Goal: Task Accomplishment & Management: Complete application form

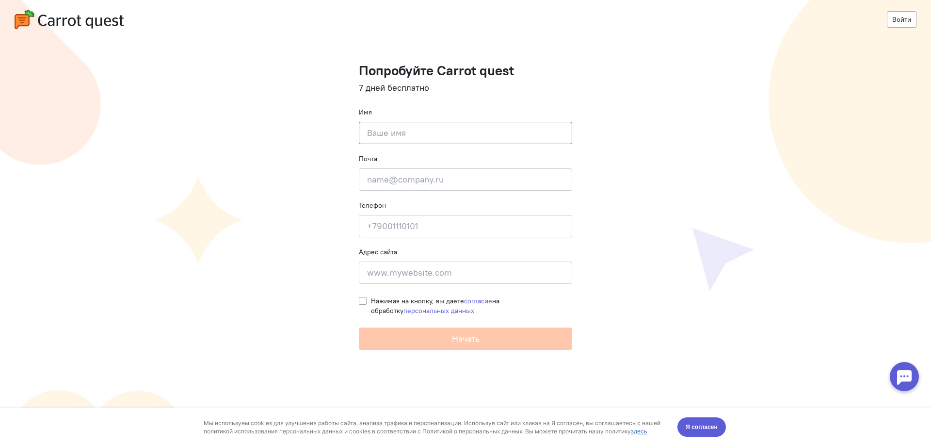
click at [501, 127] on input at bounding box center [465, 133] width 213 height 22
type input "Мария"
type input "[EMAIL_ADDRESS][DOMAIN_NAME]"
type input "[PHONE_NUMBER]"
click at [450, 278] on input at bounding box center [465, 272] width 213 height 22
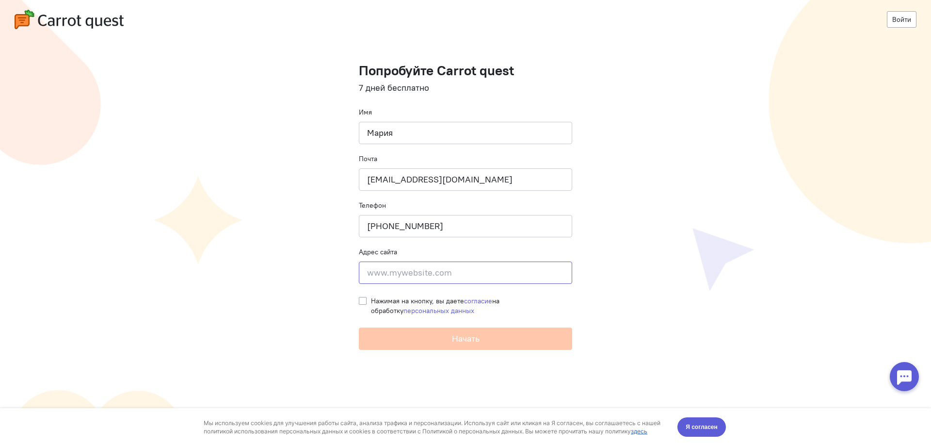
paste input "[URL][DOMAIN_NAME]"
type input "[URL][DOMAIN_NAME]"
click at [371, 301] on label "Нажимая на кнопку, вы даете согласие на обработку персональных данных" at bounding box center [471, 305] width 201 height 19
click at [363, 301] on input "Нажимая на кнопку, вы даете согласие на обработку персональных данных" at bounding box center [363, 300] width 8 height 9
checkbox input "true"
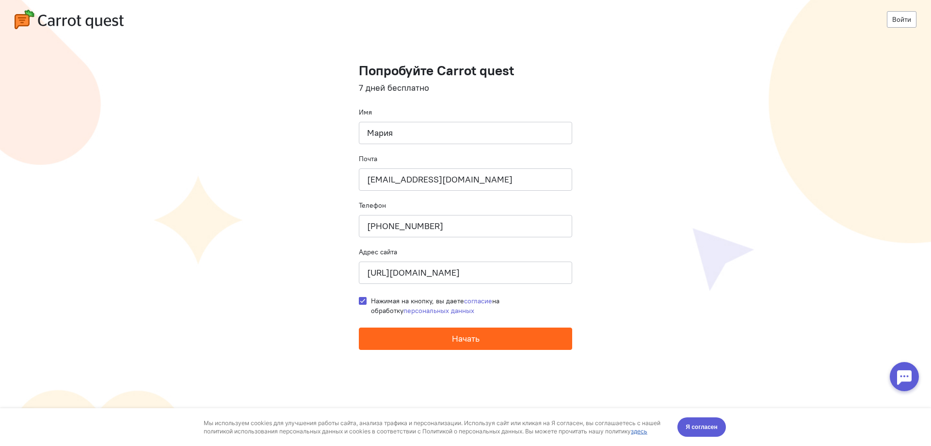
click at [384, 342] on button "Начать" at bounding box center [465, 338] width 213 height 22
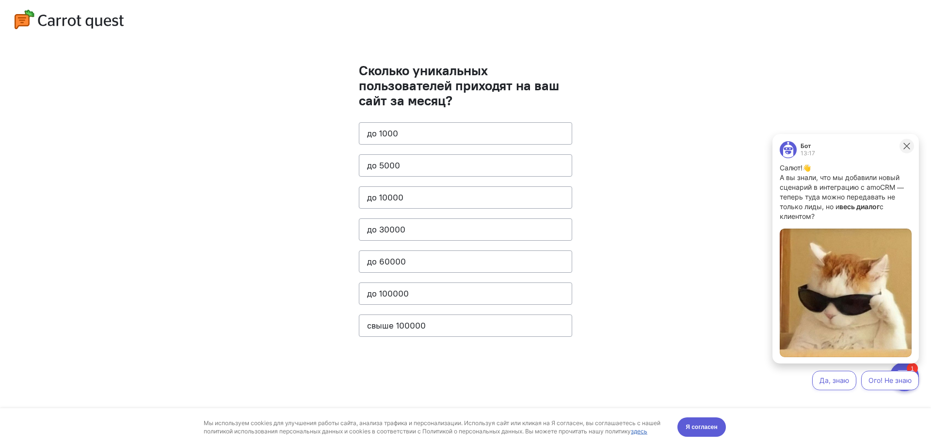
click at [907, 149] on icon at bounding box center [906, 146] width 9 height 9
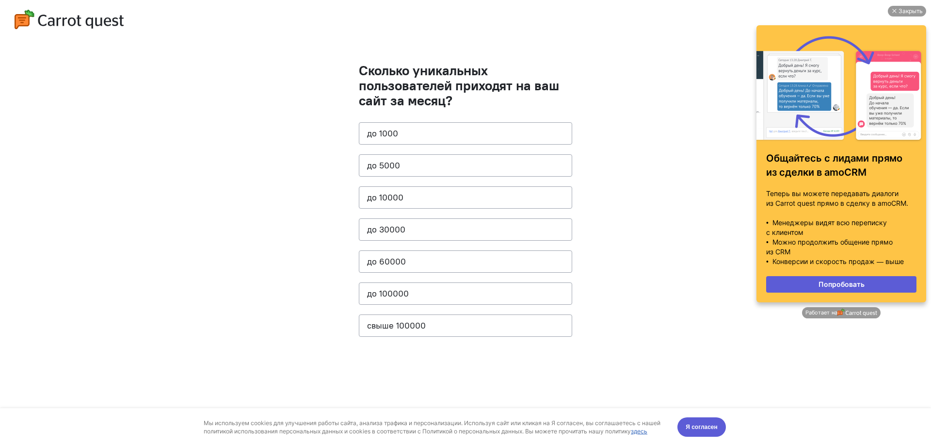
click at [804, 121] on div at bounding box center [841, 88] width 150 height 107
click at [904, 14] on div "Закрыть" at bounding box center [910, 11] width 24 height 11
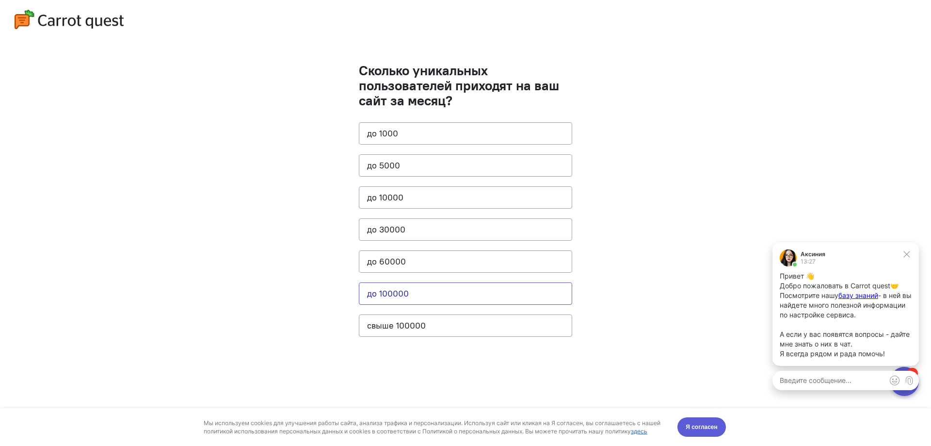
click at [507, 285] on button "до 100000" at bounding box center [465, 293] width 213 height 22
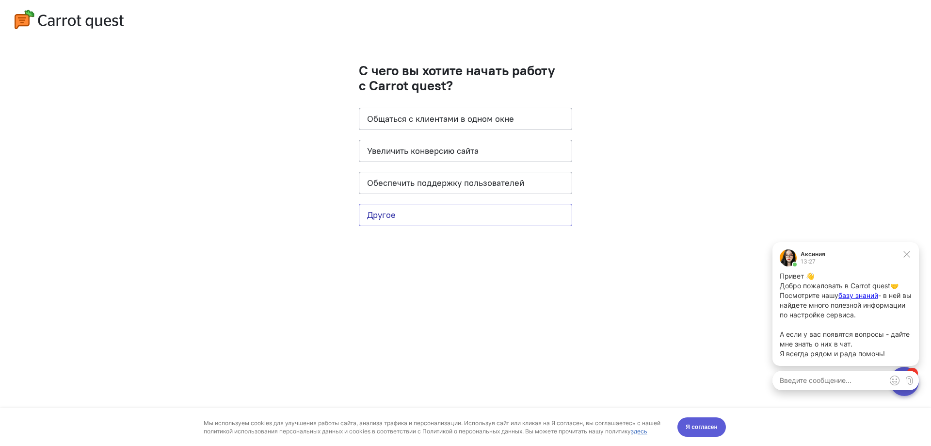
click at [441, 220] on button "Другое" at bounding box center [465, 215] width 213 height 22
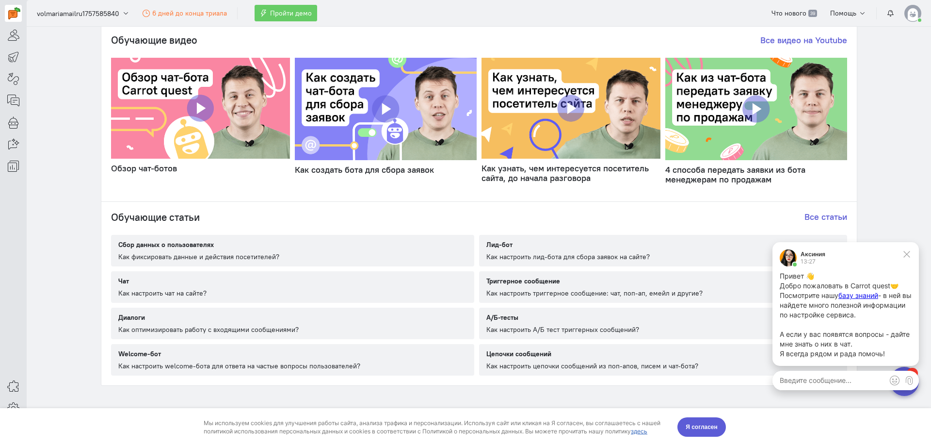
scroll to position [484, 0]
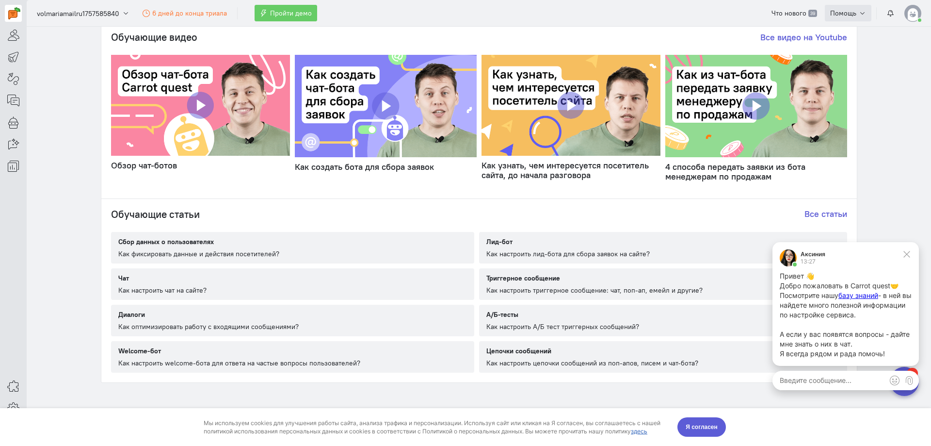
click at [849, 15] on span "Помощь" at bounding box center [843, 13] width 26 height 9
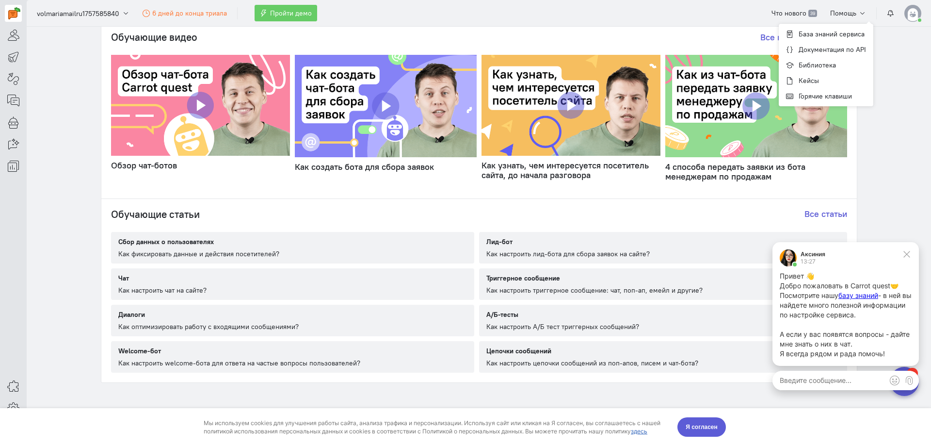
click at [851, 390] on textarea at bounding box center [845, 379] width 146 height 19
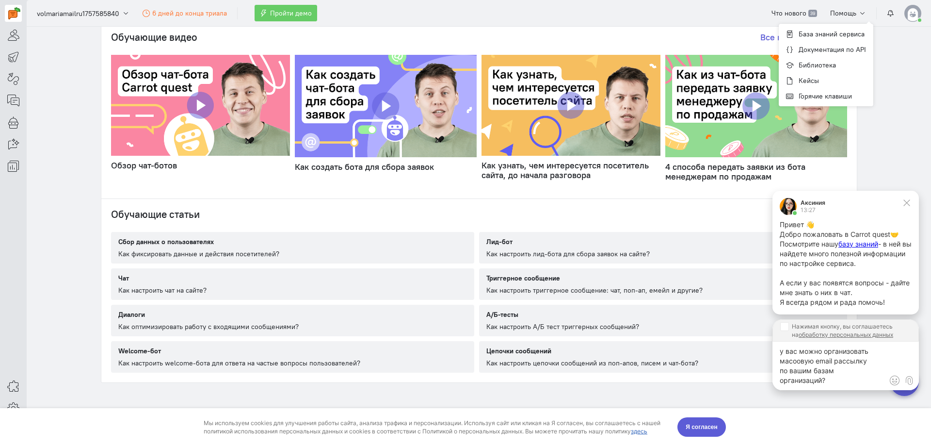
click at [879, 356] on textarea "у вас можно организовать масоовую email рассылку по вашим базам организаций?" at bounding box center [845, 365] width 146 height 48
type textarea "у вас можно организовать масоовую email рассылку по вашим базам организаций?"
click at [784, 328] on input "Нажимая кнопку, вы соглашаетесь на обработку персональных данных" at bounding box center [784, 326] width 8 height 8
checkbox input "true"
click at [915, 383] on button "submit" at bounding box center [909, 380] width 15 height 15
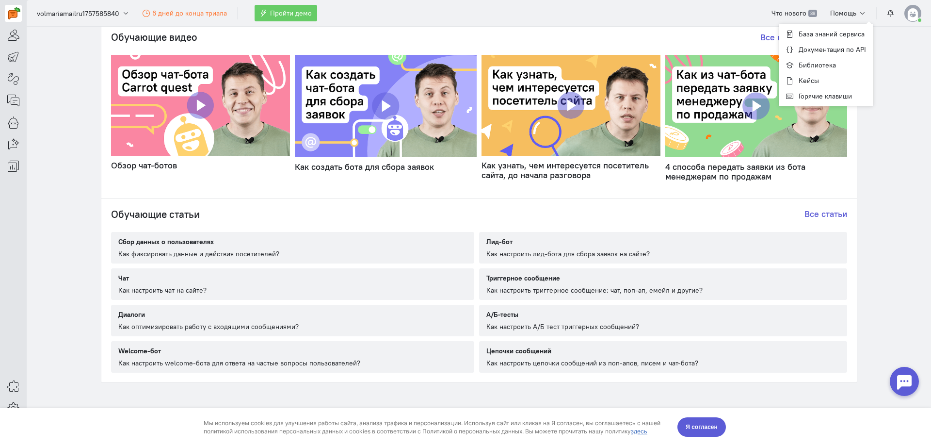
click at [898, 380] on div at bounding box center [904, 381] width 29 height 29
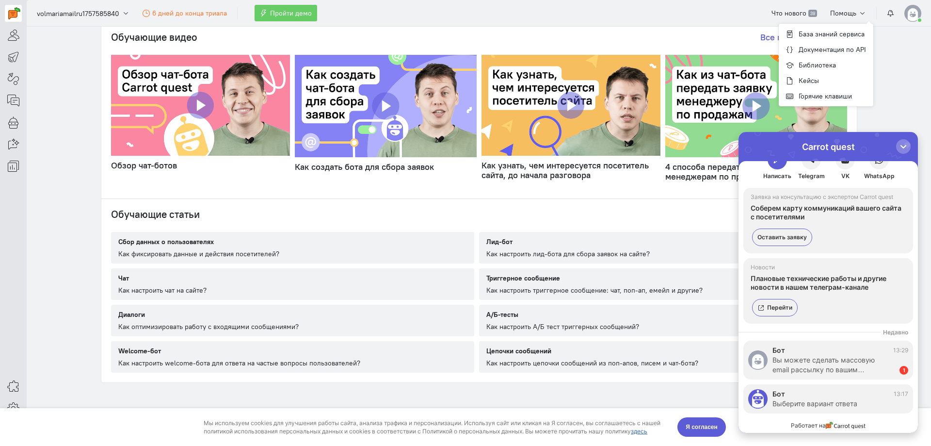
scroll to position [21, 0]
click at [815, 365] on div "Вы можете сделать массовую email рассылку по вашим…" at bounding box center [830, 364] width 117 height 19
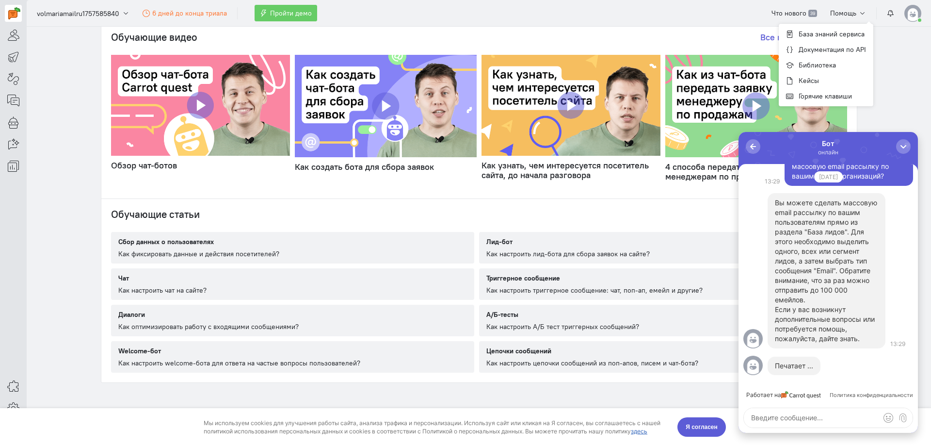
scroll to position [0, 0]
click at [12, 36] on icon at bounding box center [13, 35] width 12 height 12
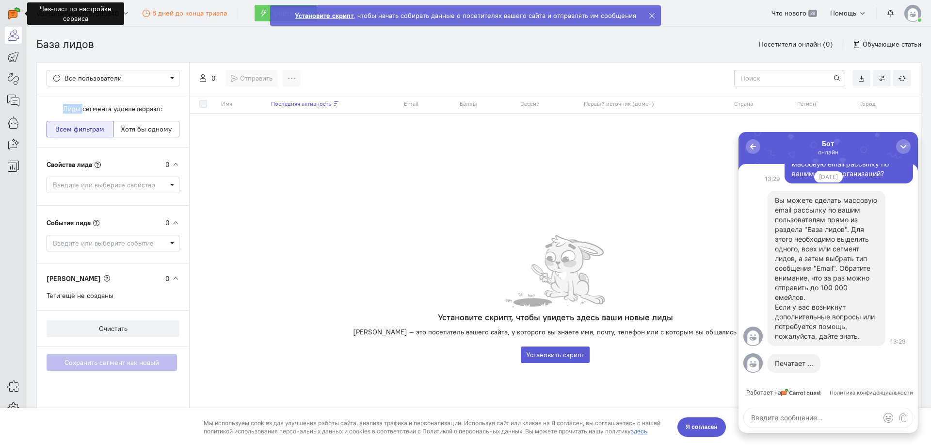
drag, startPoint x: 60, startPoint y: 109, endPoint x: 82, endPoint y: 109, distance: 22.3
click at [82, 109] on div "Лиды сегмента удовлетворяют:" at bounding box center [113, 109] width 133 height 10
click at [167, 187] on span "Введите или выберите свойство" at bounding box center [113, 185] width 120 height 10
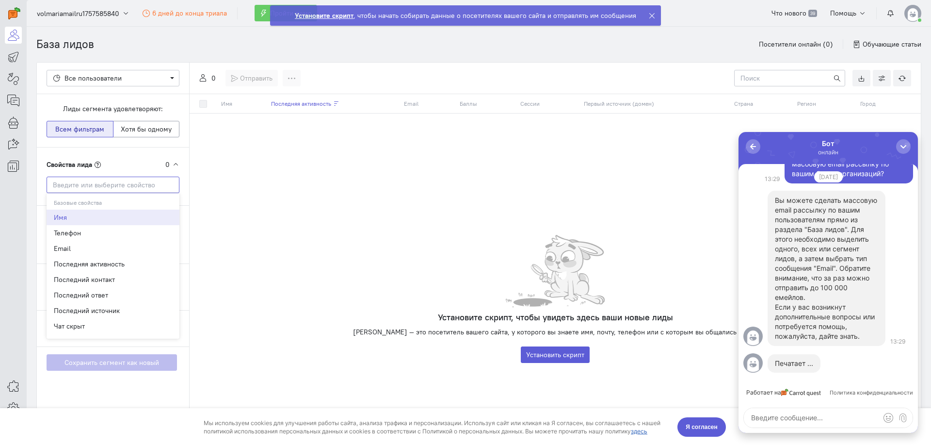
click at [167, 187] on input "Select box" at bounding box center [113, 184] width 133 height 16
click at [396, 259] on div "Установите скрипт, чтобы увидеть здесь ваши новые лиды [PERSON_NAME] — это посе…" at bounding box center [555, 299] width 731 height 128
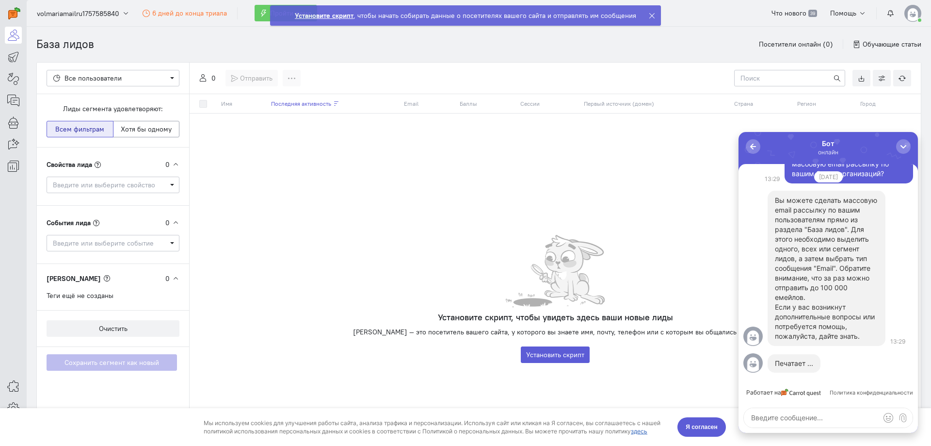
click at [347, 234] on div "Имя Последняя активность Email Баллы Сессии Первый источник (домен) Страна Реги…" at bounding box center [555, 264] width 731 height 341
click at [10, 161] on icon at bounding box center [13, 166] width 12 height 12
click at [15, 18] on img at bounding box center [14, 13] width 12 height 12
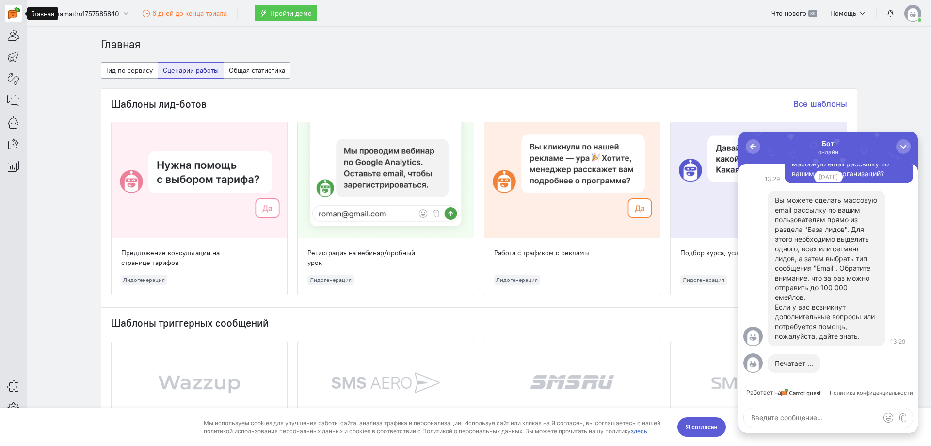
click at [284, 10] on span "Пройти демо" at bounding box center [291, 13] width 42 height 9
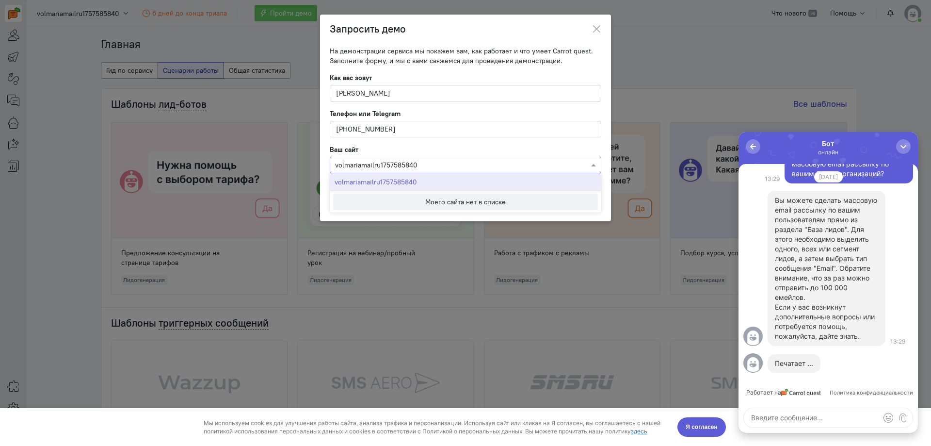
click at [468, 163] on input "text" at bounding box center [455, 165] width 241 height 10
click at [468, 208] on button "Моего сайта нет в списке" at bounding box center [465, 201] width 265 height 16
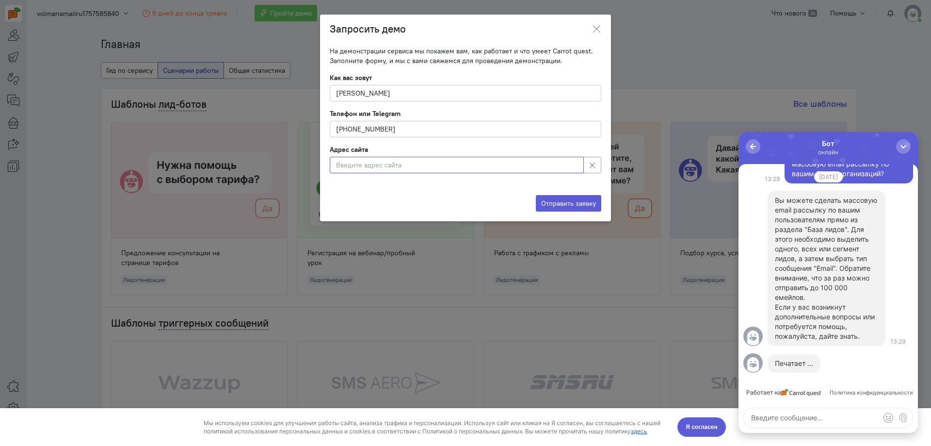
click at [444, 160] on input at bounding box center [457, 165] width 254 height 16
paste input "[URL][DOMAIN_NAME]"
type input "[URL][DOMAIN_NAME]"
click at [552, 202] on button "Отправить заявку" at bounding box center [568, 203] width 65 height 16
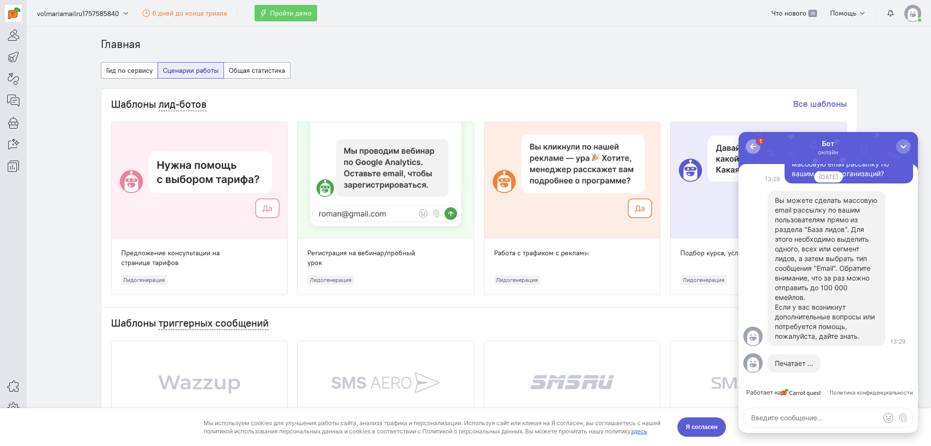
click at [754, 145] on div "button" at bounding box center [753, 147] width 10 height 10
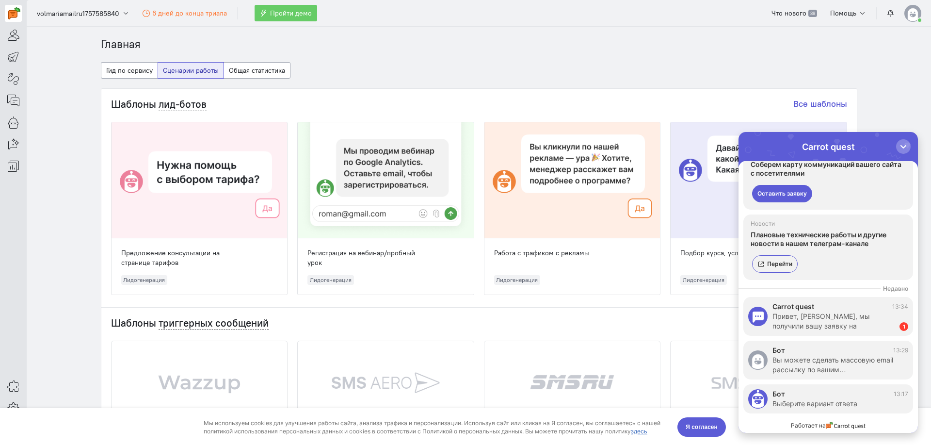
scroll to position [64, 0]
click at [849, 321] on div "Привет, [PERSON_NAME], мы получили вашу заявку на демонстр…" at bounding box center [830, 320] width 117 height 19
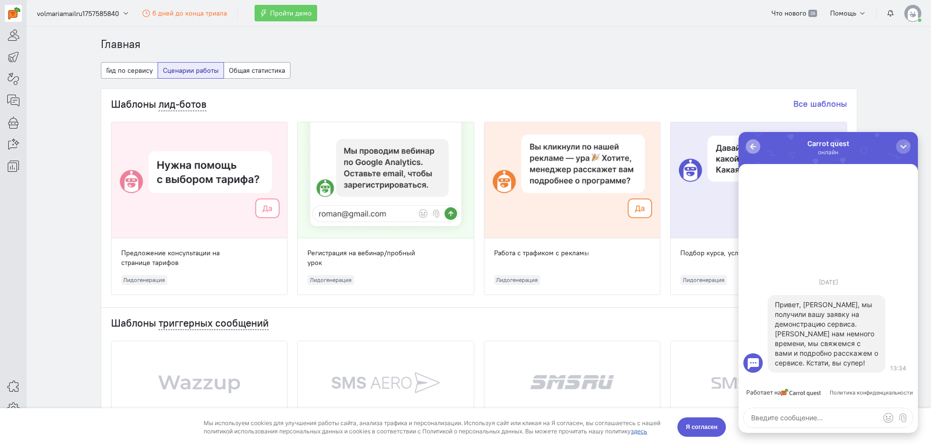
click at [752, 146] on div "button" at bounding box center [753, 147] width 10 height 10
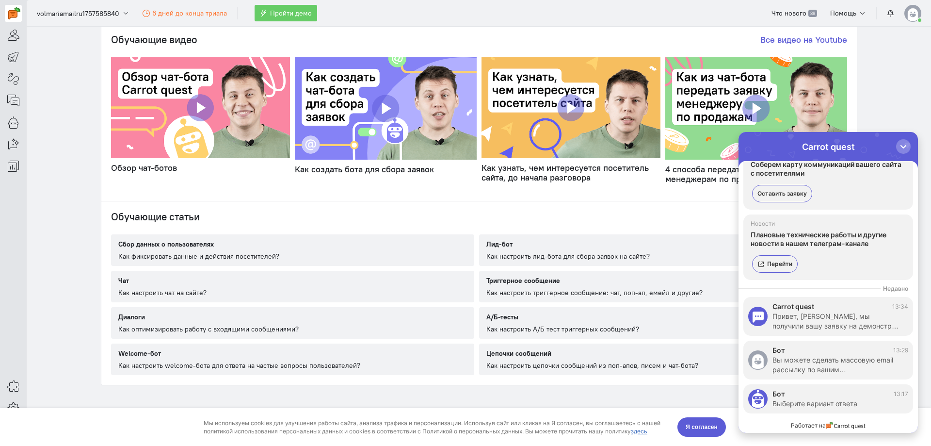
scroll to position [484, 0]
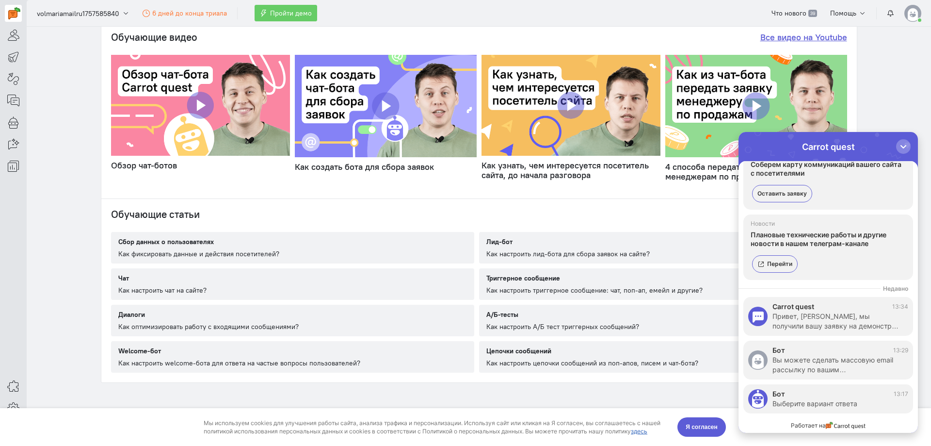
click at [783, 39] on h4 "Все видео на Youtube" at bounding box center [803, 37] width 87 height 10
click at [827, 364] on div "Вы можете сделать массовую email рассылку по вашим…" at bounding box center [835, 364] width 126 height 19
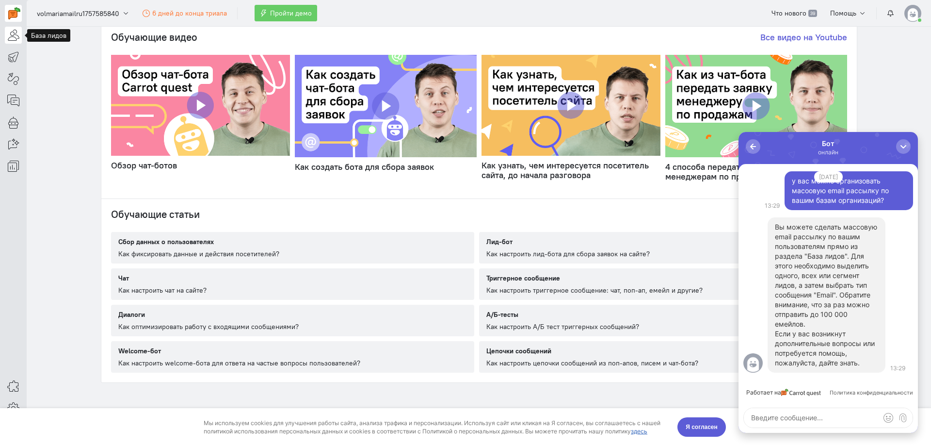
click at [17, 39] on icon at bounding box center [13, 35] width 12 height 12
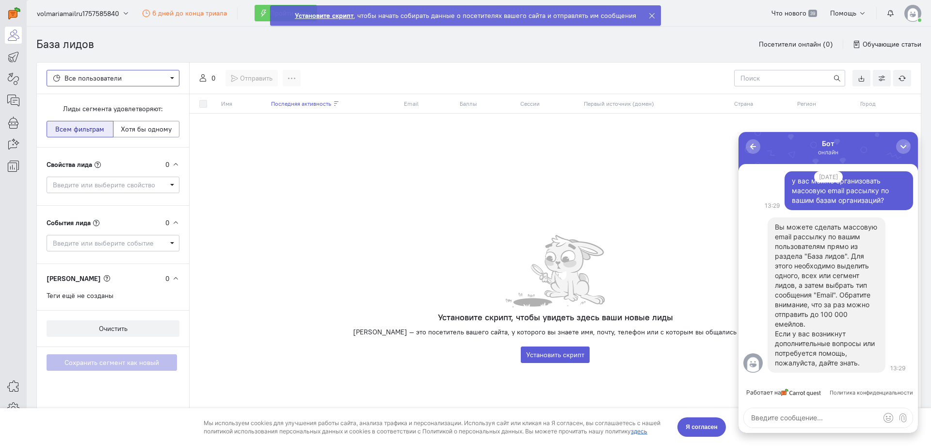
click at [144, 81] on span "Все пользователи" at bounding box center [113, 78] width 120 height 10
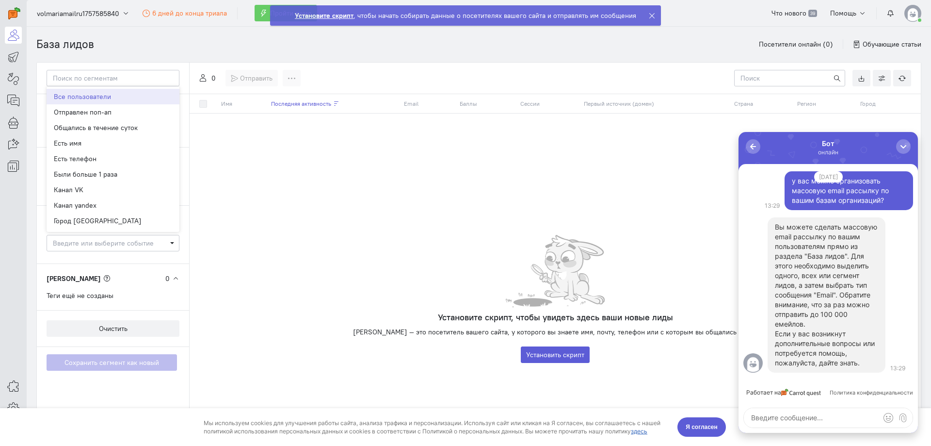
click at [137, 99] on span "Все пользователи" at bounding box center [113, 97] width 133 height 16
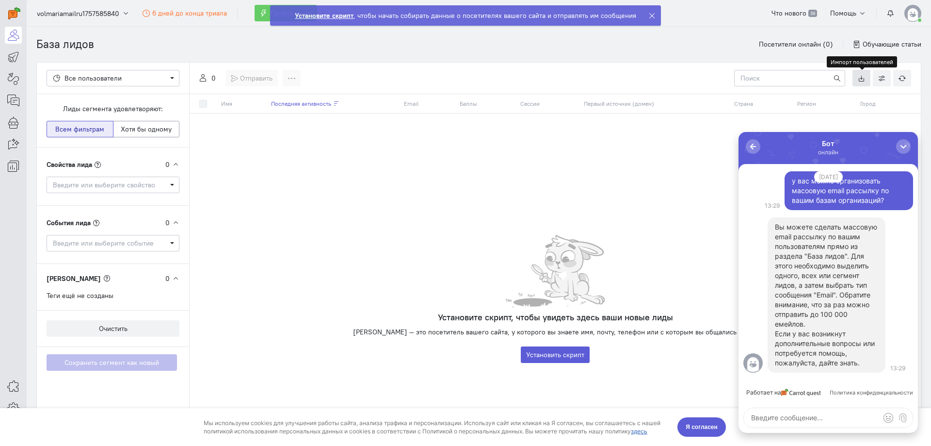
click at [866, 76] on link at bounding box center [861, 78] width 18 height 16
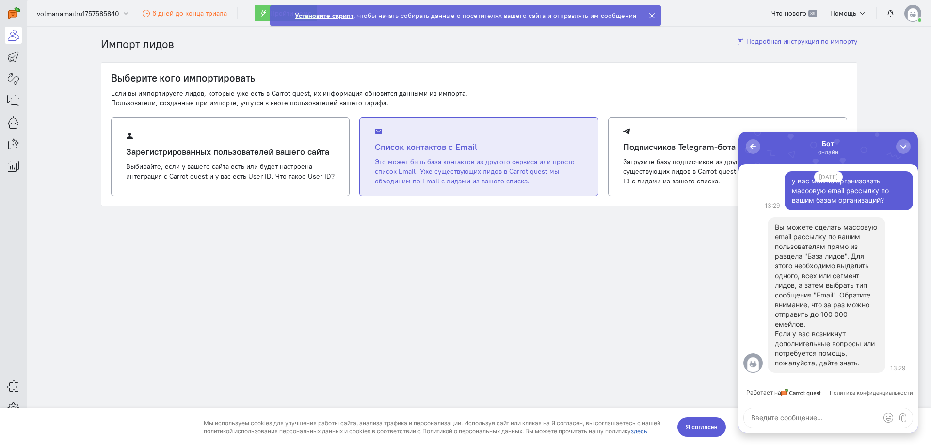
click at [447, 151] on h4 "Список контактов с Email" at bounding box center [479, 147] width 208 height 10
click at [0, 0] on input "Список контактов с Email Это может быть база контактов из другого сервиса или п…" at bounding box center [0, 0] width 0 height 0
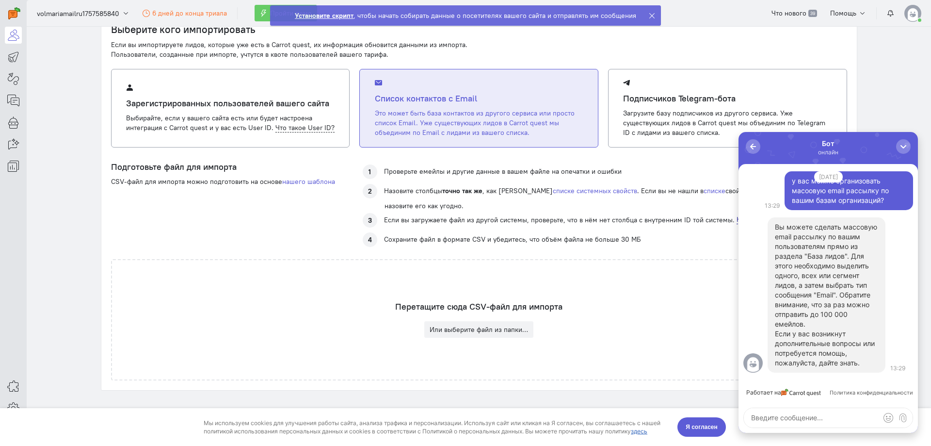
scroll to position [56, 0]
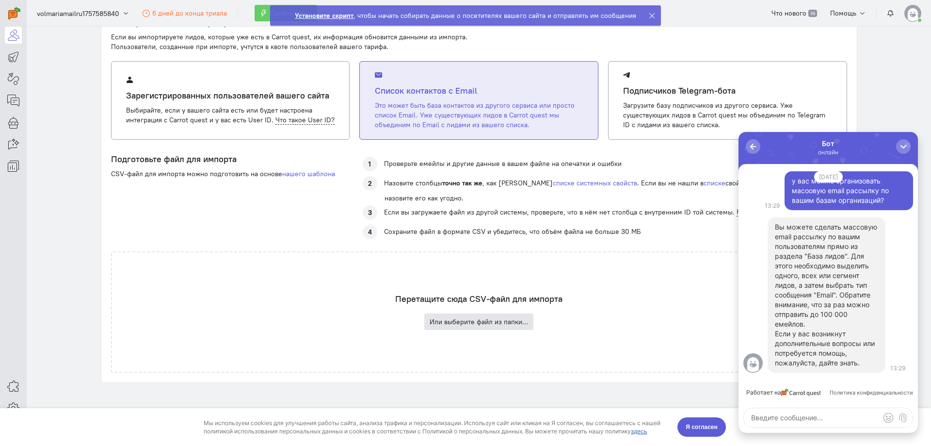
click at [488, 326] on button "Или выберите файл из папки…" at bounding box center [478, 321] width 109 height 16
type input "C:\fakepath\Покупатели 1С.xlsx"
click at [504, 321] on button "Или выберите файл из папки…" at bounding box center [478, 321] width 109 height 16
type input "C:\fakepath\Покупатели с сайта.xls"
click at [468, 323] on button "Или выберите файл из папки…" at bounding box center [478, 321] width 109 height 16
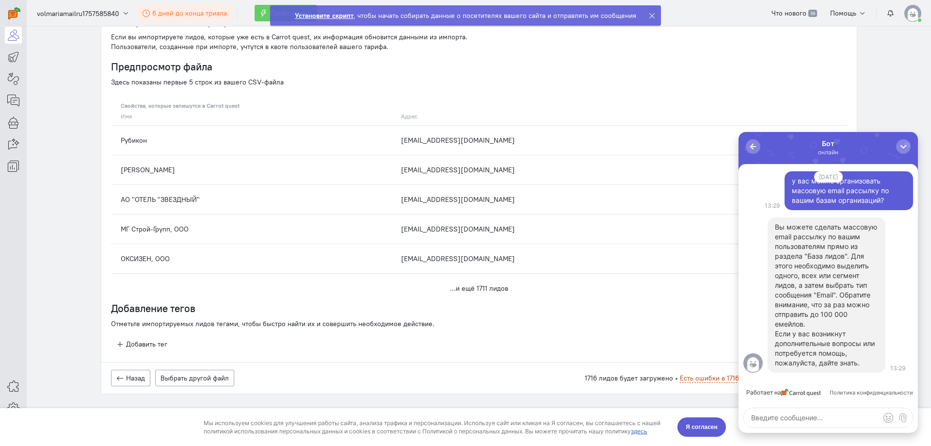
scroll to position [0, 0]
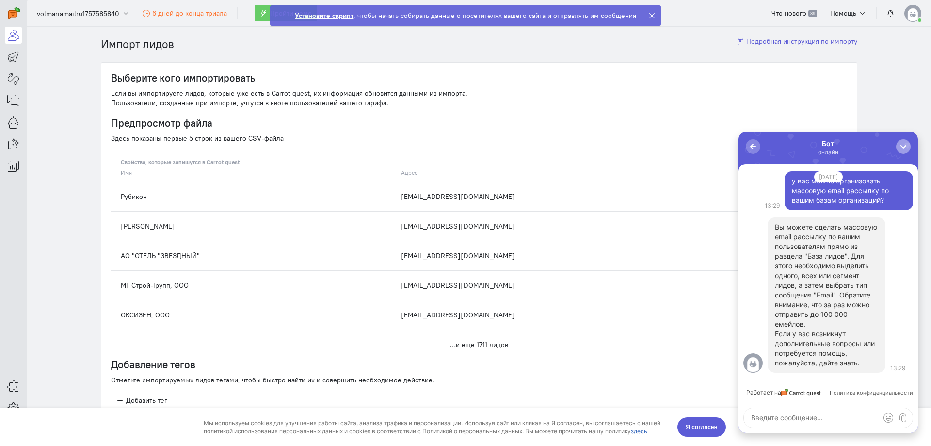
click at [903, 145] on div "button" at bounding box center [903, 147] width 10 height 10
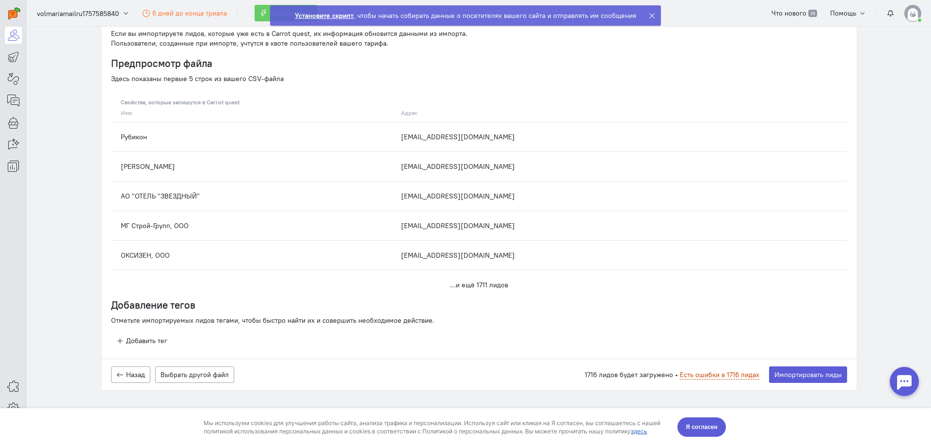
scroll to position [67, 0]
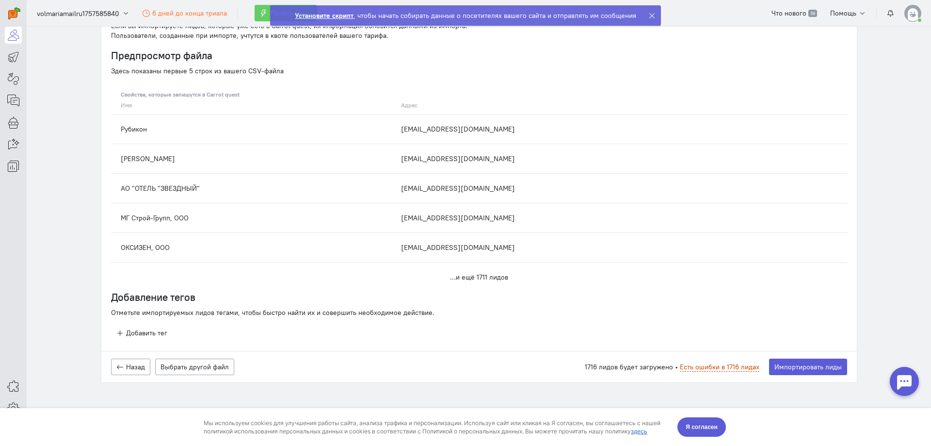
click at [695, 366] on span "Есть ошибки в 1716 лидах" at bounding box center [720, 366] width 80 height 9
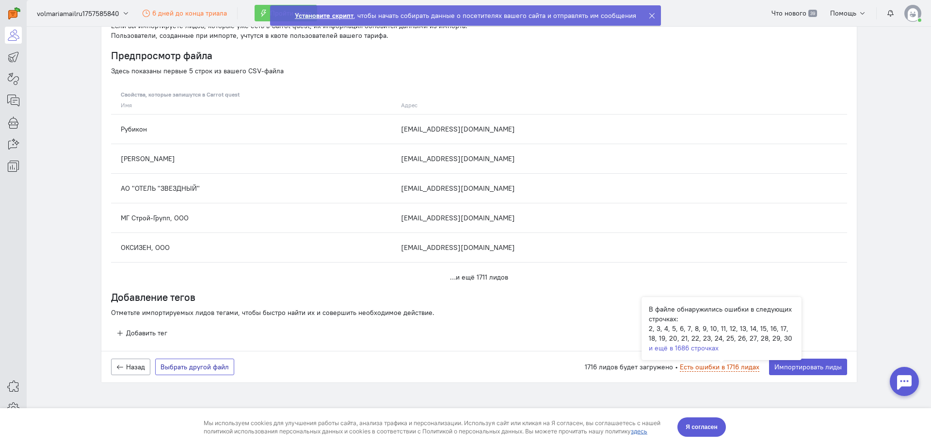
click at [205, 364] on button "Выбрать другой файл" at bounding box center [194, 366] width 79 height 16
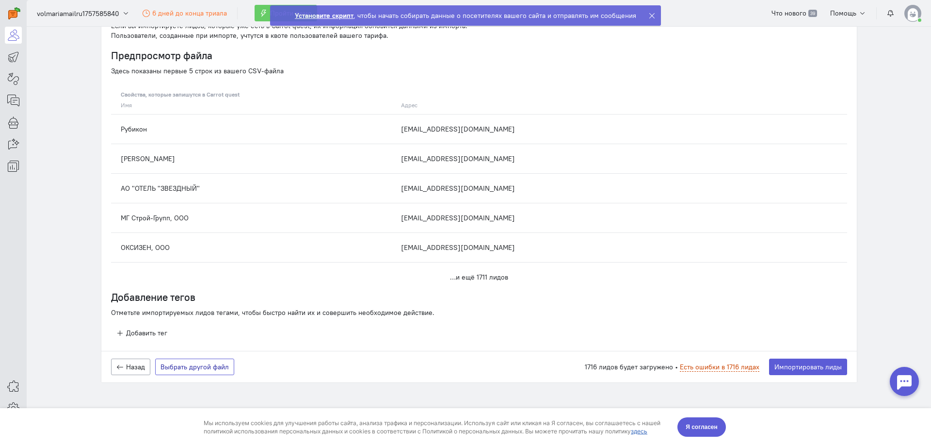
scroll to position [0, 0]
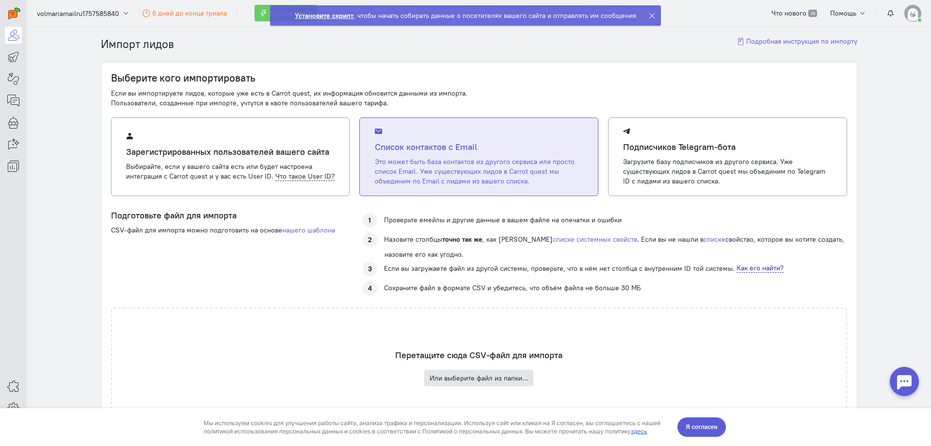
click at [501, 376] on button "Или выберите файл из папки…" at bounding box center [478, 377] width 109 height 16
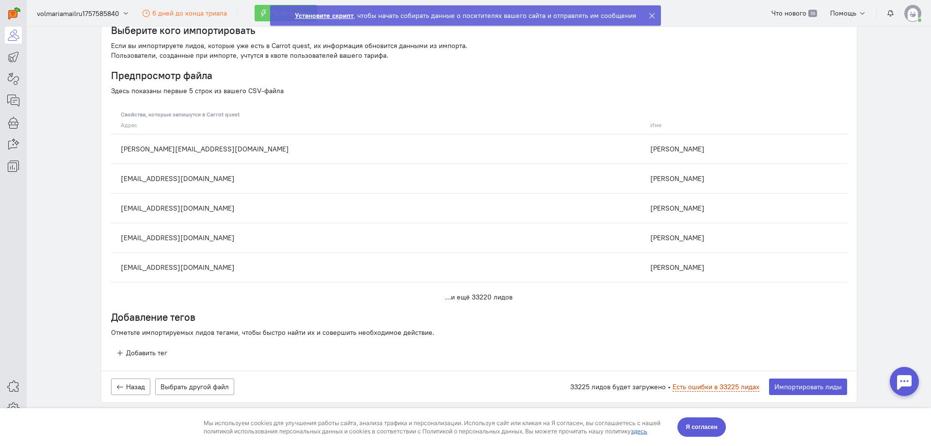
scroll to position [67, 0]
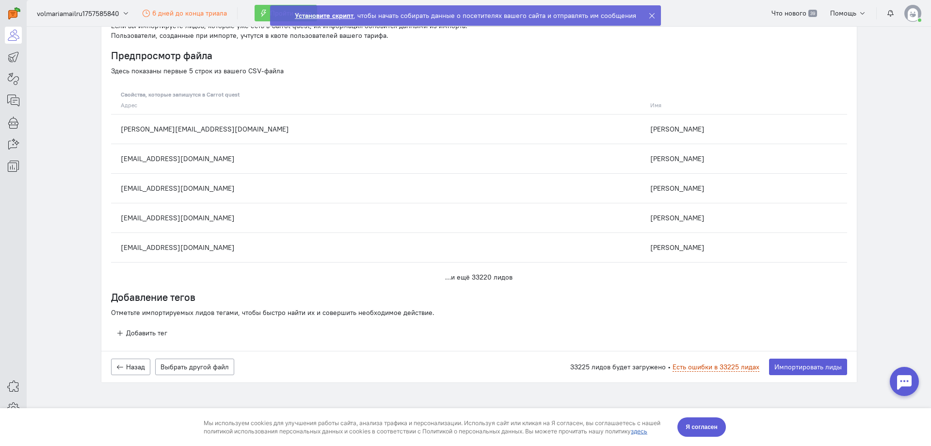
click at [702, 367] on span "Есть ошибки в 33225 лидах" at bounding box center [715, 366] width 87 height 9
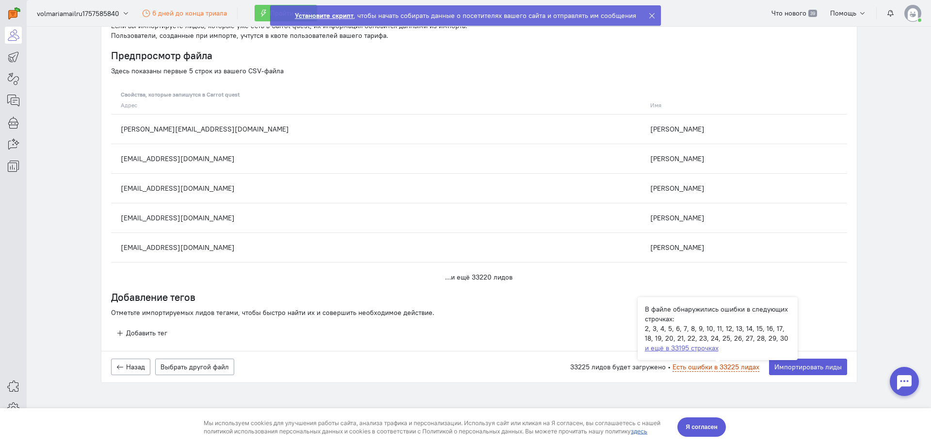
click at [702, 350] on link "и ещё в 33195 строчках" at bounding box center [682, 347] width 74 height 9
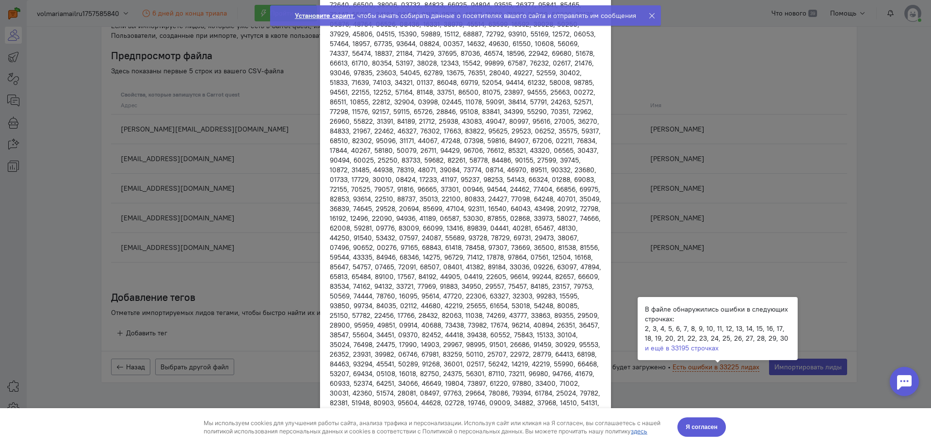
scroll to position [16485, 0]
click at [647, 274] on div "Строки с ошибками В файле обнаружились ошибки в следующих строчках: Закрыть Уда…" at bounding box center [465, 223] width 931 height 446
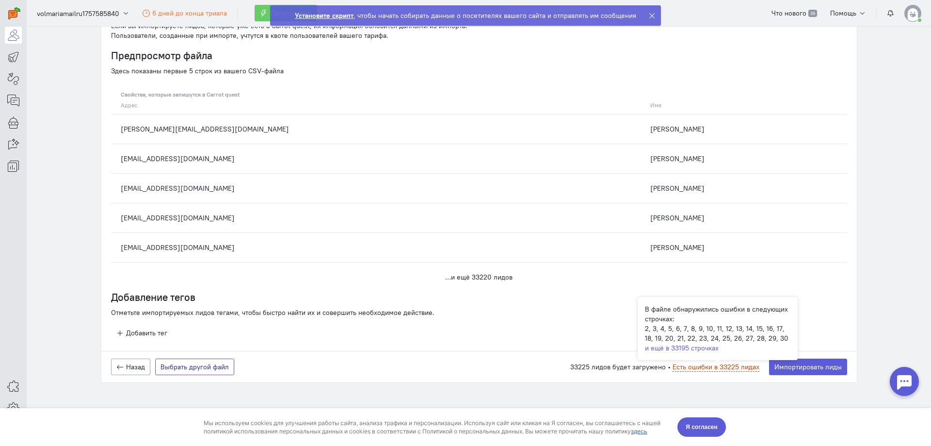
click at [186, 372] on button "Выбрать другой файл" at bounding box center [194, 366] width 79 height 16
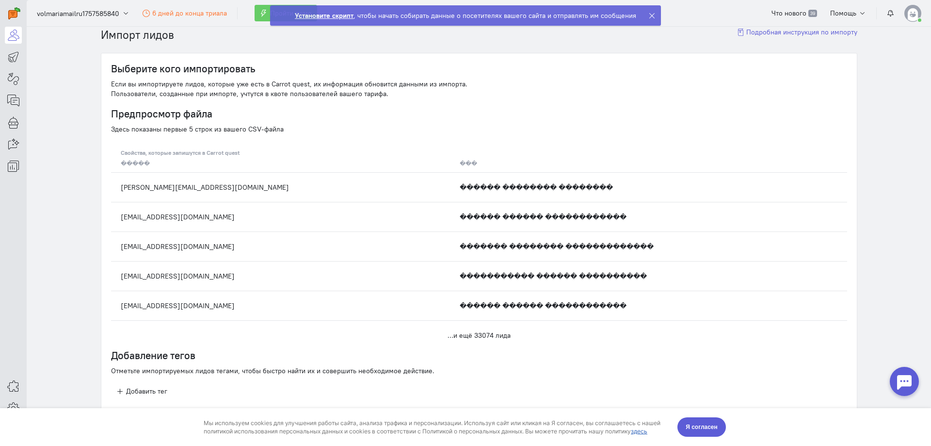
scroll to position [0, 0]
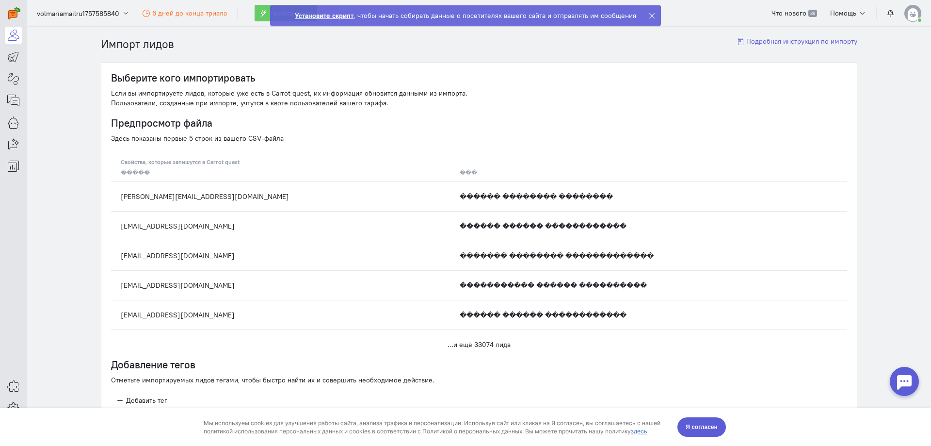
click at [902, 386] on div at bounding box center [904, 381] width 29 height 29
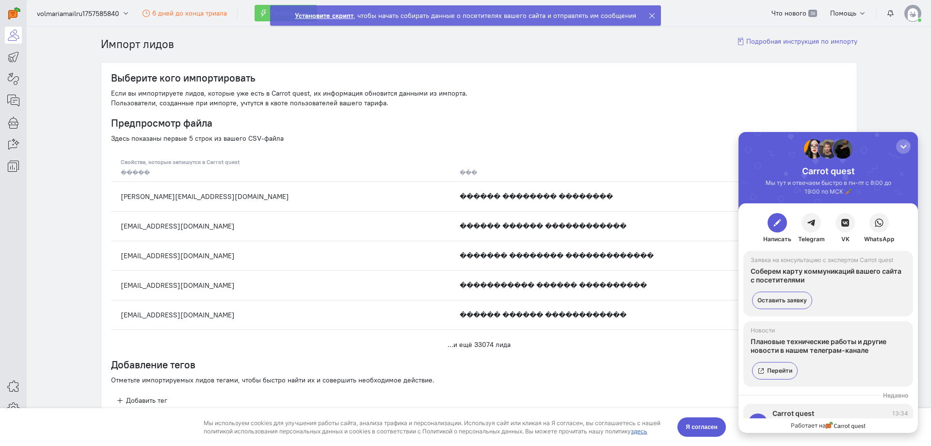
click at [648, 377] on div "Отметьте импортируемых лидов тегами, чтобы быстро найти их и совершить необходи…" at bounding box center [479, 380] width 736 height 10
click at [539, 388] on div "Добавление тегов Отметьте импортируемых лидов тегами, чтобы быстро найти их и с…" at bounding box center [479, 383] width 736 height 49
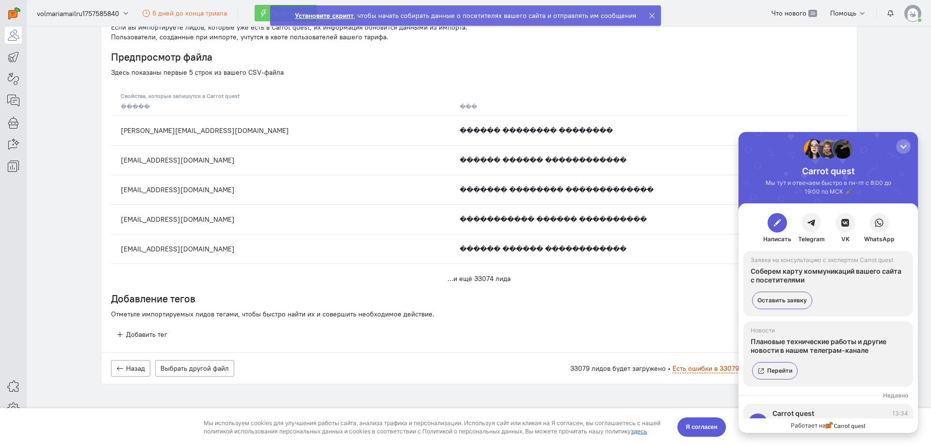
scroll to position [67, 0]
click at [695, 369] on span "Есть ошибки в 33079 лидах" at bounding box center [715, 366] width 87 height 9
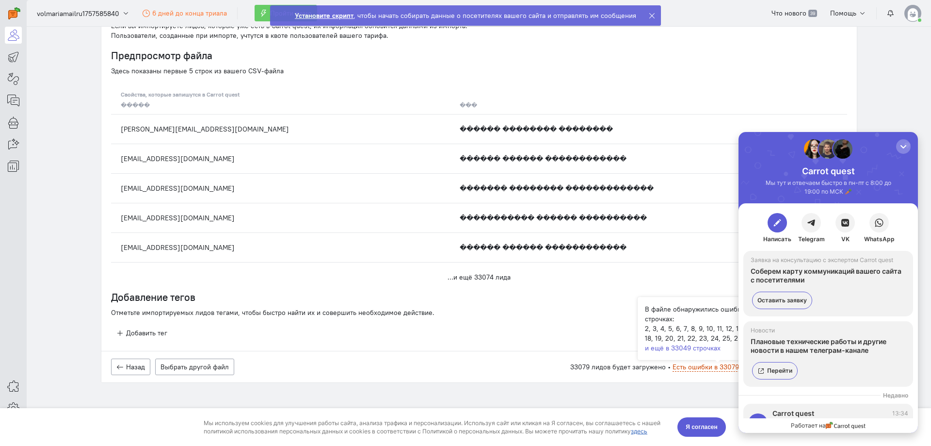
click at [570, 323] on div "Добавление тегов Отметьте импортируемых лидов тегами, чтобы быстро найти их и с…" at bounding box center [479, 315] width 736 height 49
click at [216, 368] on button "Выбрать другой файл" at bounding box center [194, 366] width 79 height 16
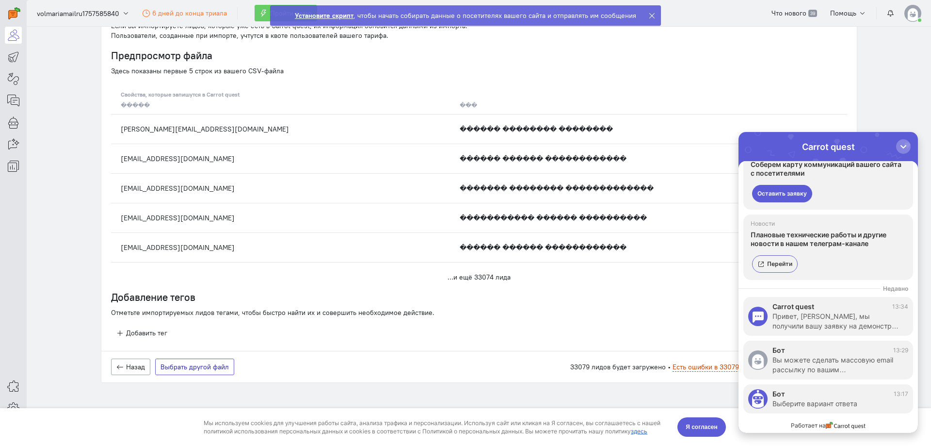
scroll to position [64, 0]
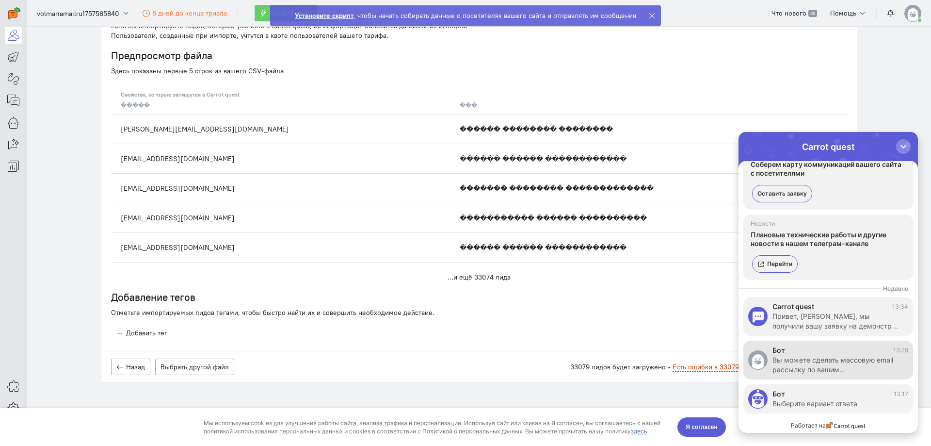
click at [843, 371] on div "Вы можете сделать массовую email рассылку по вашим…" at bounding box center [835, 364] width 126 height 19
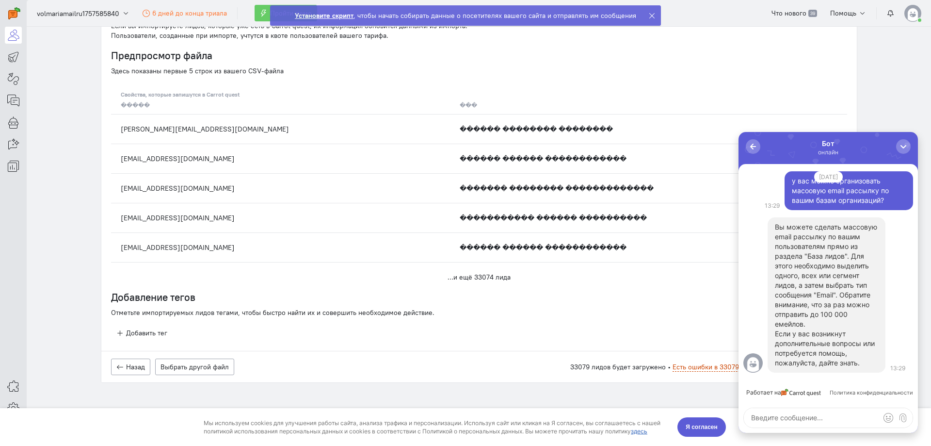
click at [831, 416] on textarea at bounding box center [828, 417] width 169 height 19
type textarea "у вас есть своя база контактов?"
